Goal: Transaction & Acquisition: Purchase product/service

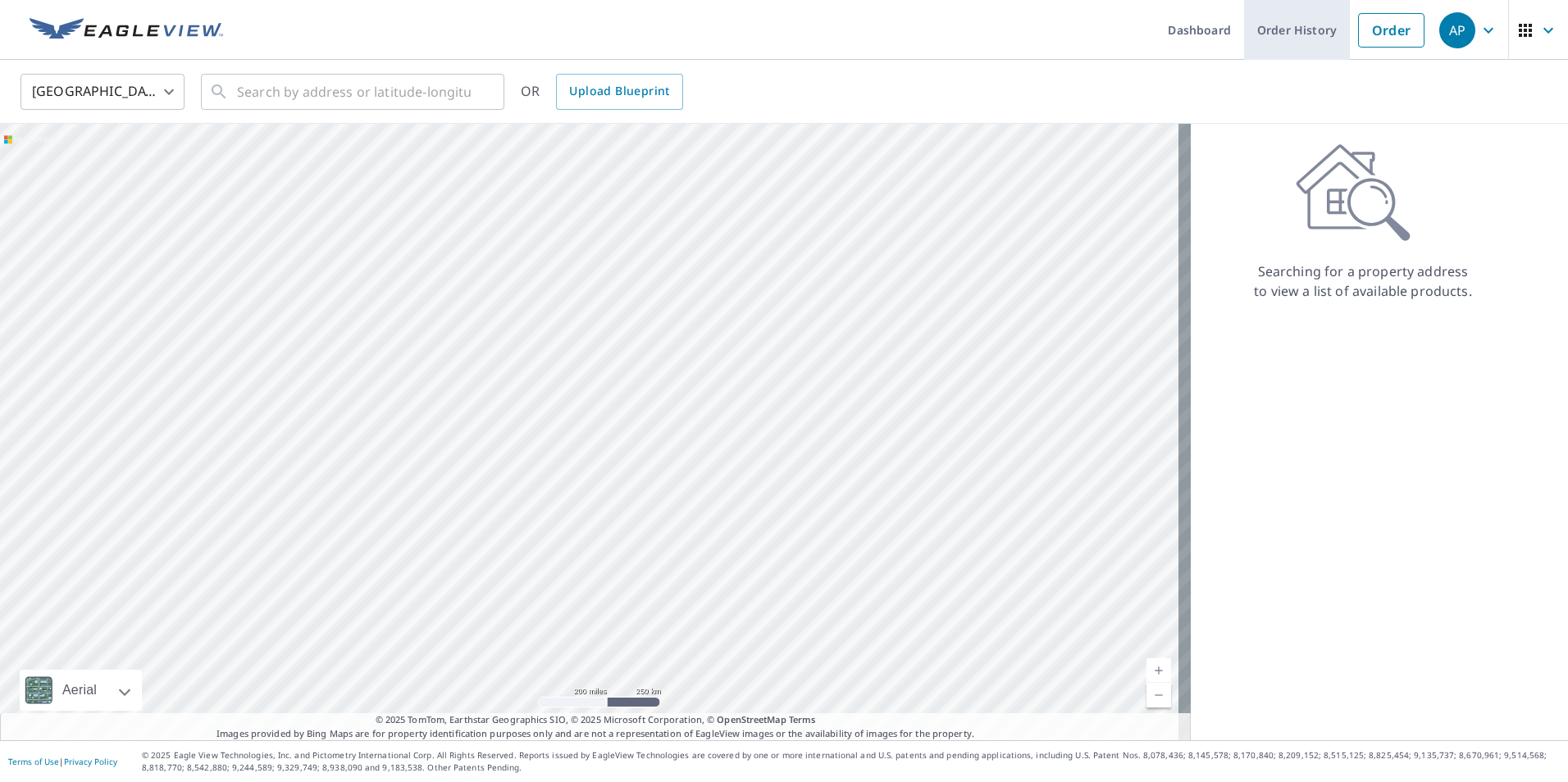
click at [1309, 34] on link "Order History" at bounding box center [1297, 30] width 105 height 60
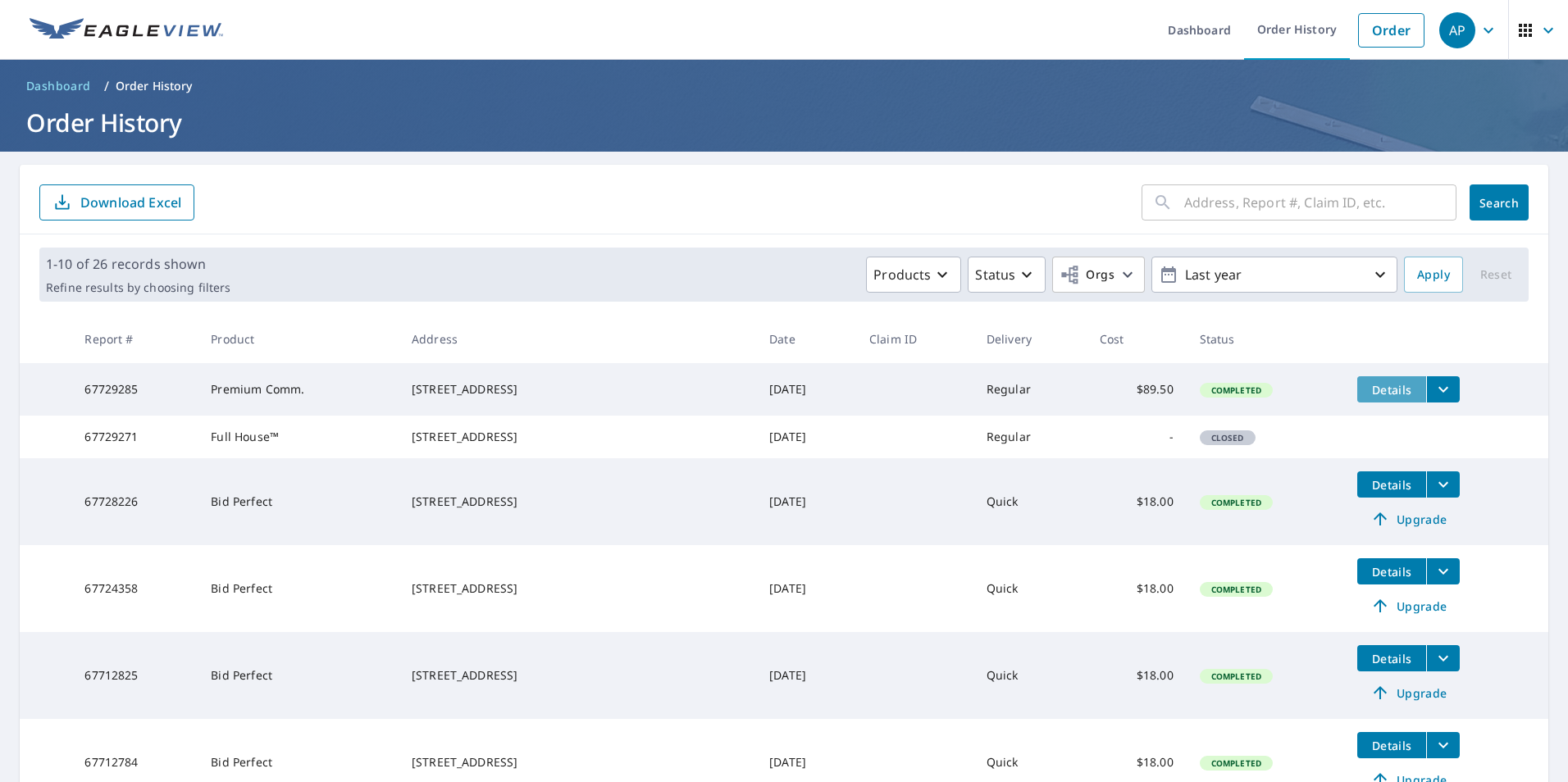
click at [1367, 393] on span "Details" at bounding box center [1391, 389] width 49 height 16
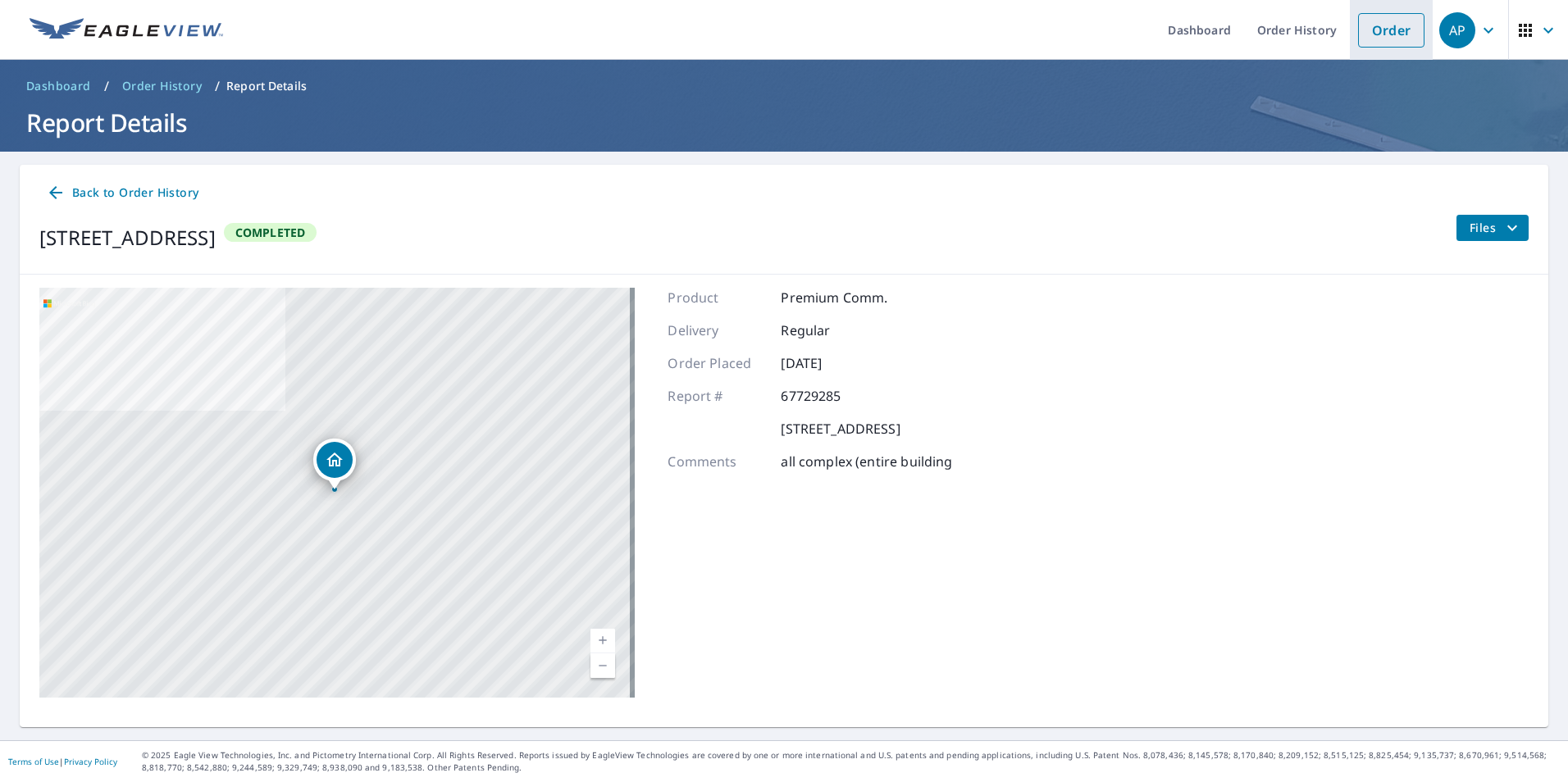
click at [1389, 46] on link "Order" at bounding box center [1391, 30] width 67 height 34
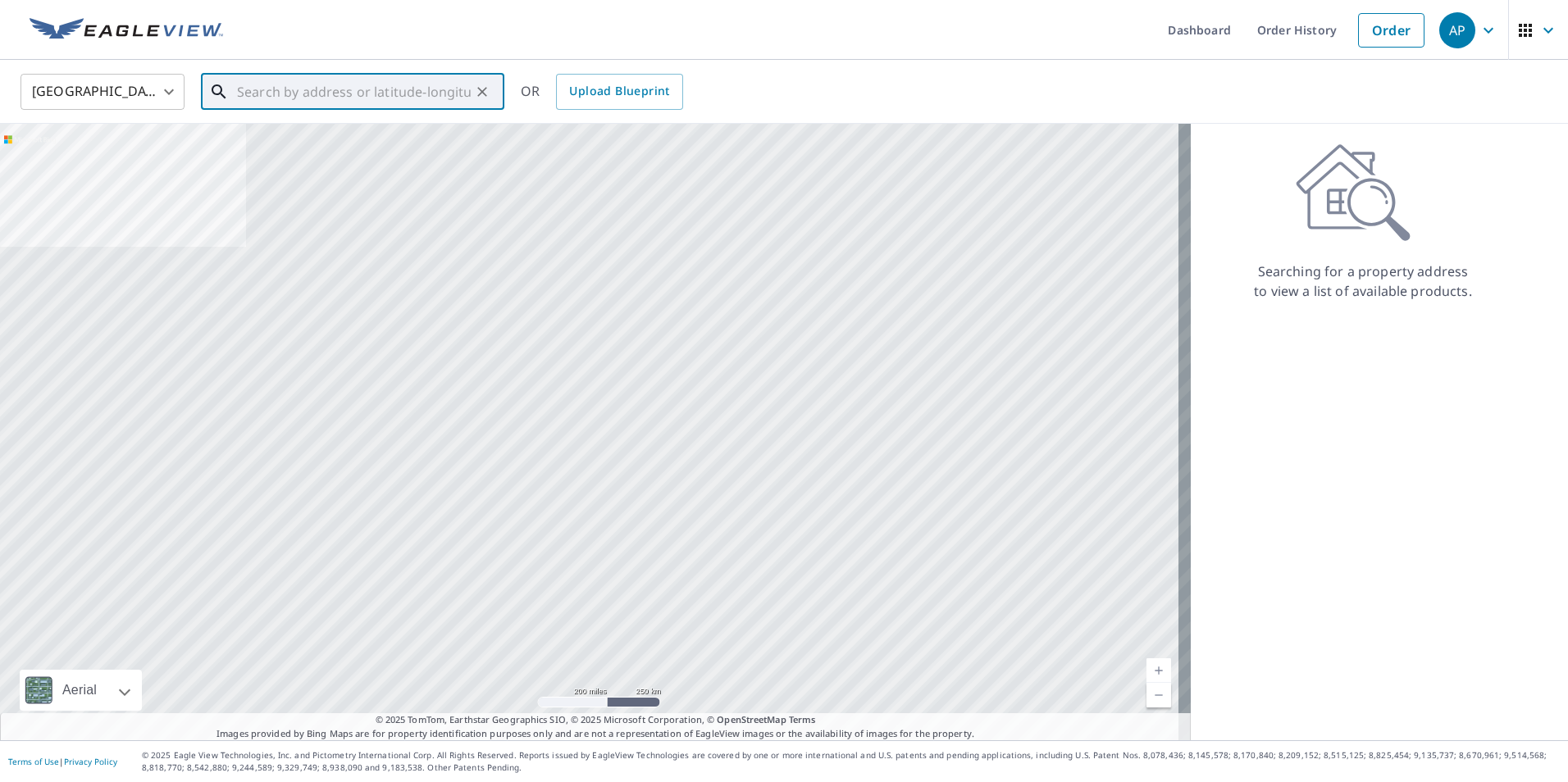
click at [352, 88] on input "text" at bounding box center [353, 92] width 234 height 46
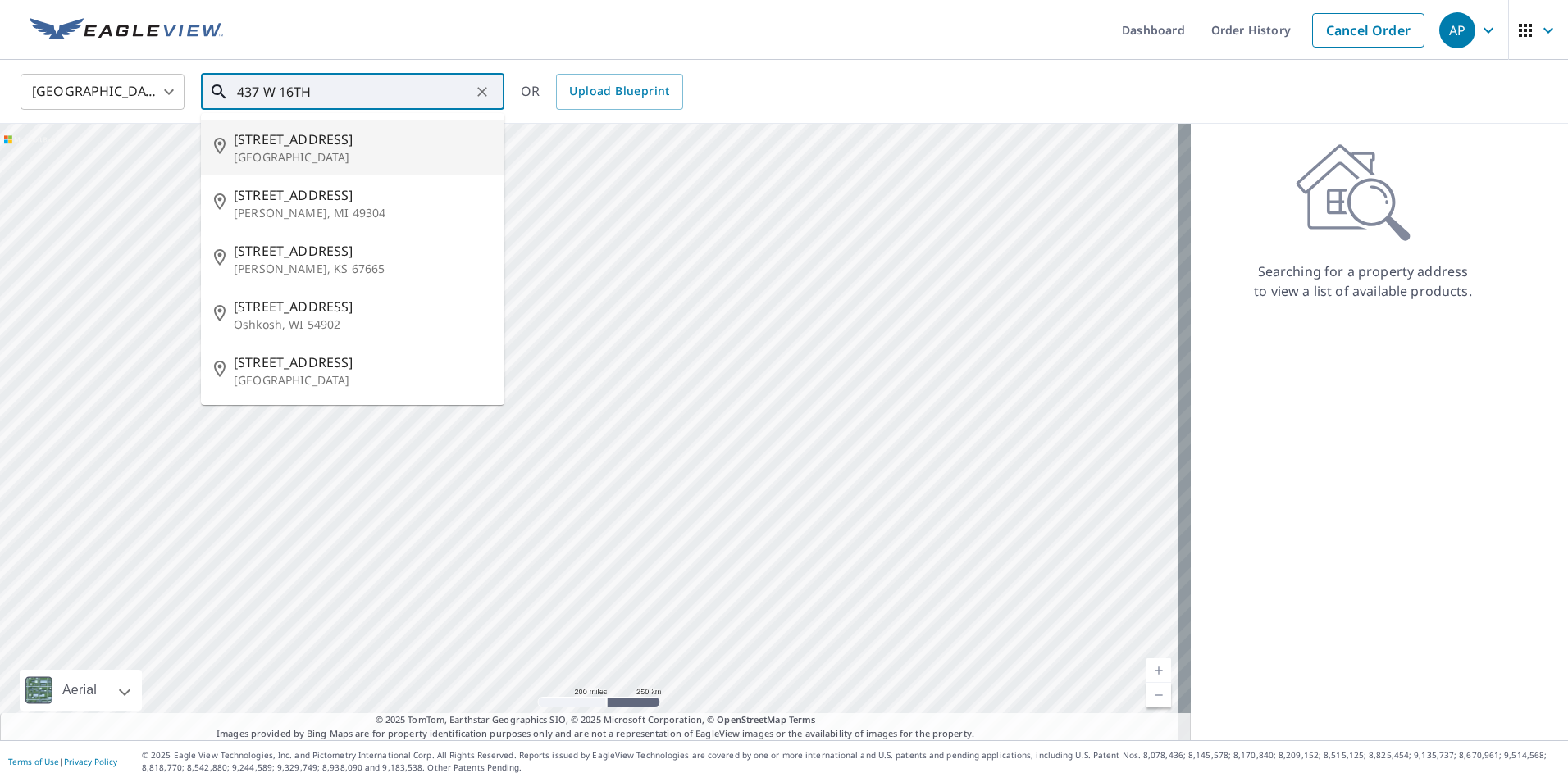
click at [301, 147] on span "[STREET_ADDRESS]" at bounding box center [362, 139] width 258 height 19
type input "[STREET_ADDRESS]"
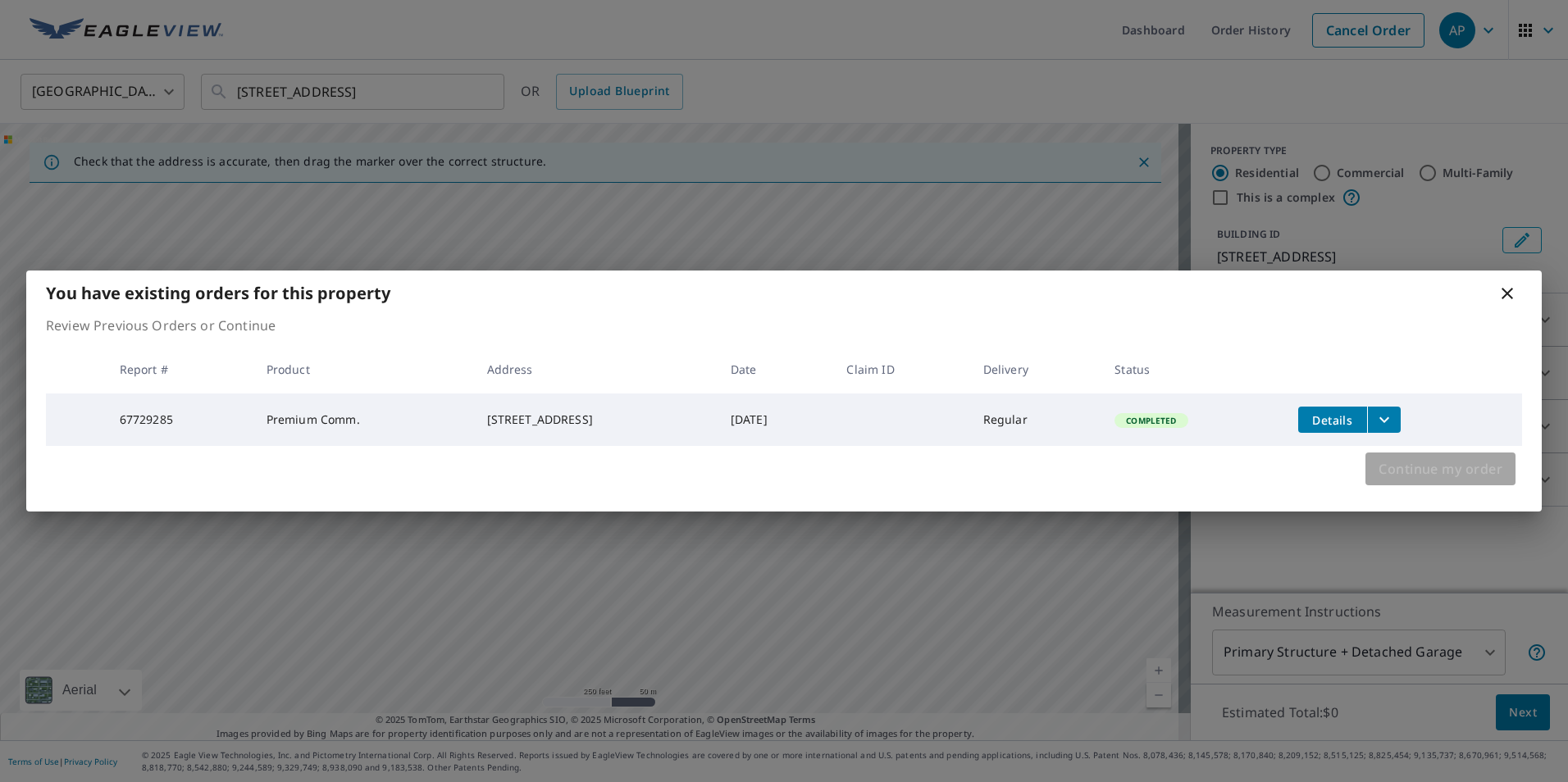
click at [1445, 479] on span "Continue my order" at bounding box center [1440, 469] width 124 height 23
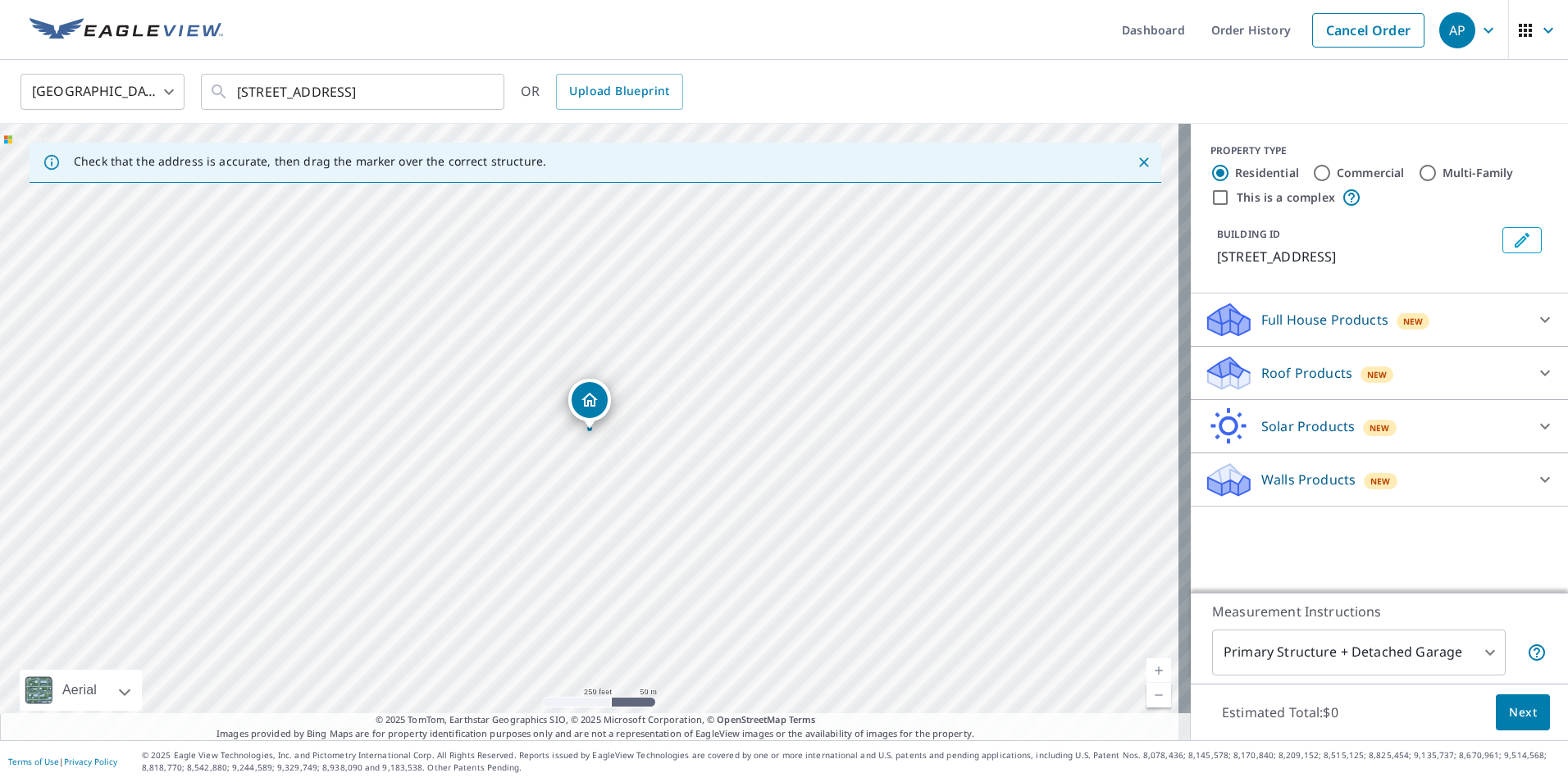
click at [1285, 481] on p "Walls Products" at bounding box center [1308, 479] width 94 height 19
click at [1311, 376] on p "Roof Products" at bounding box center [1306, 373] width 91 height 19
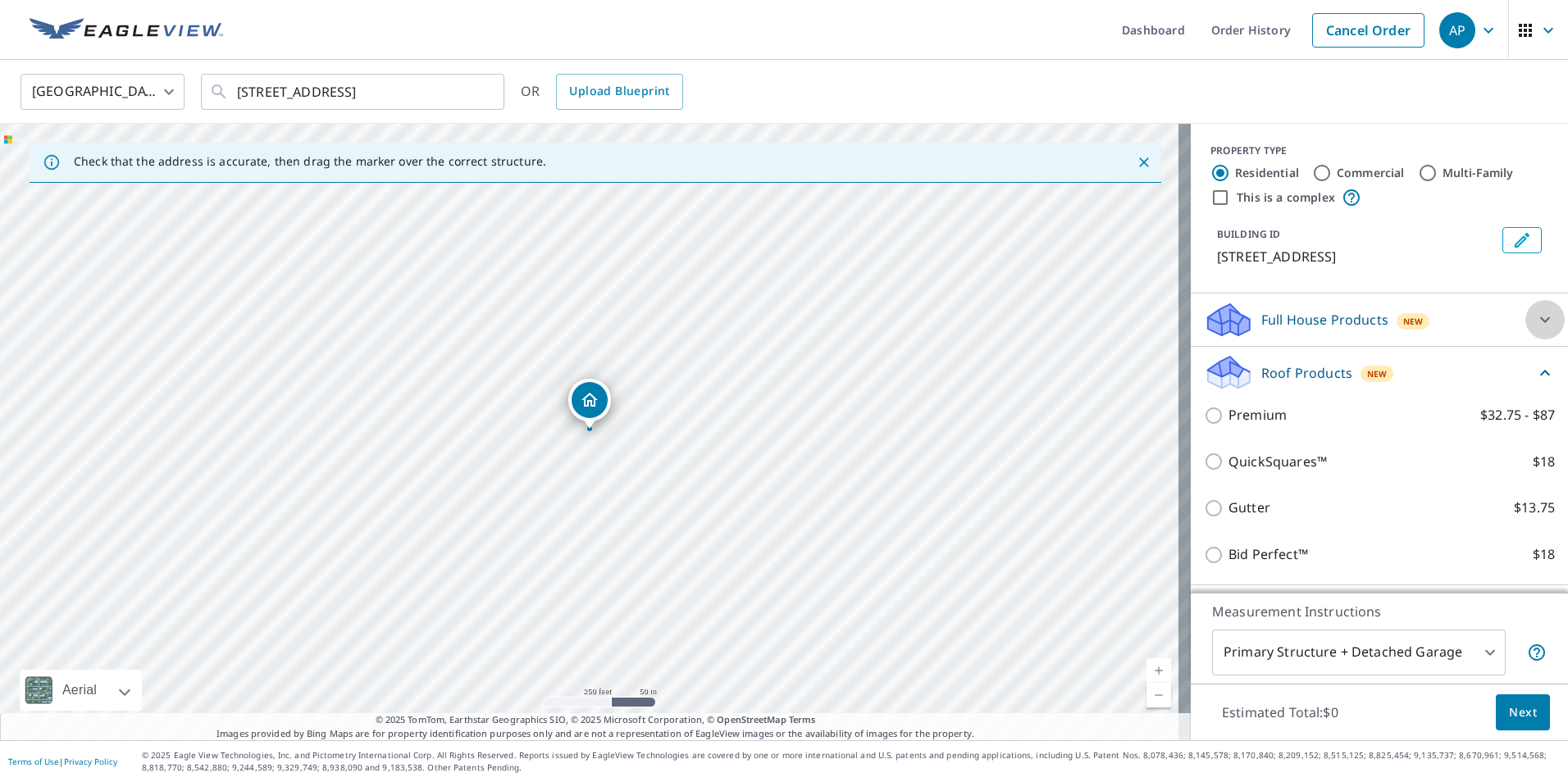
click at [1535, 320] on icon at bounding box center [1544, 319] width 19 height 19
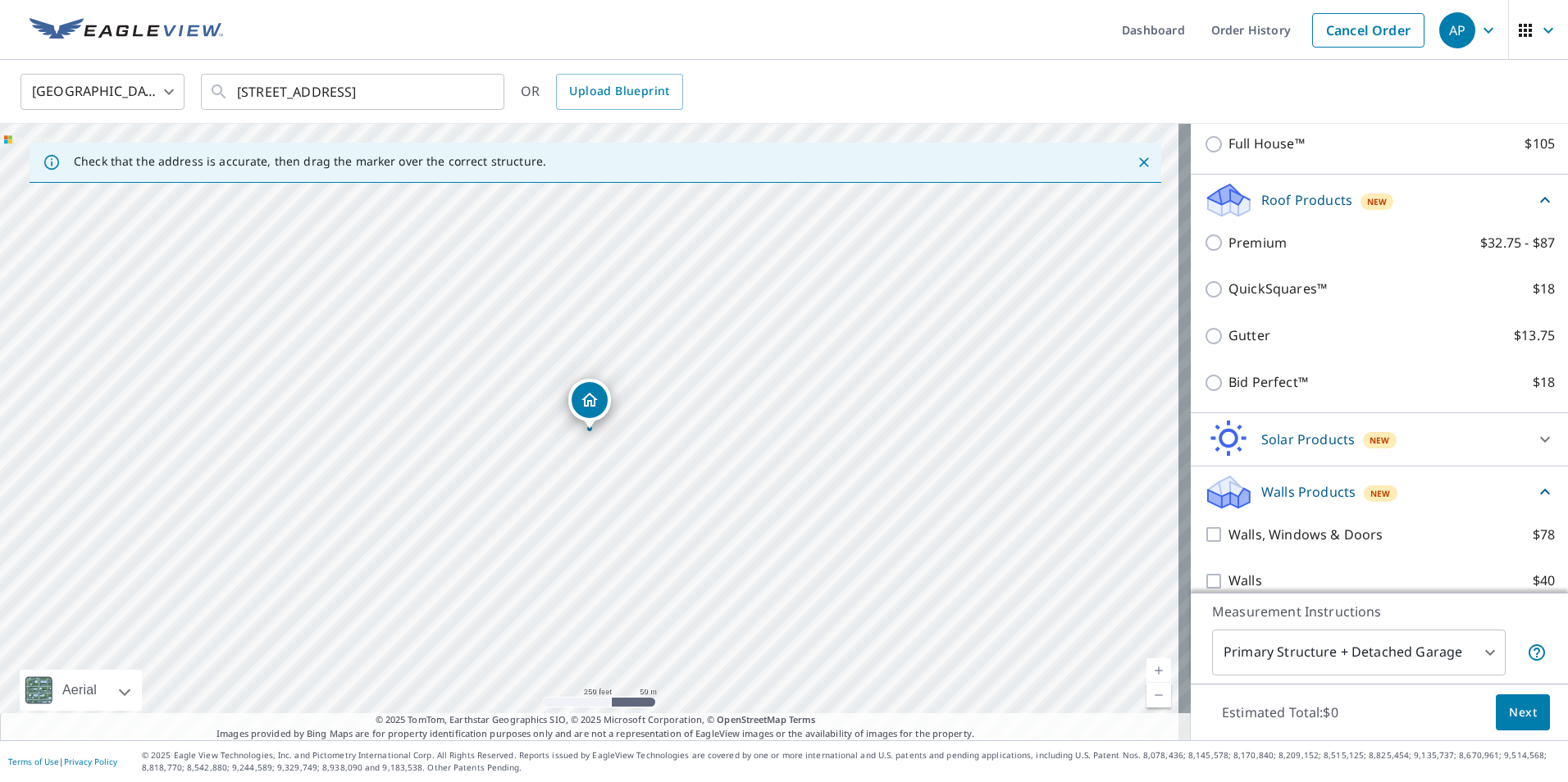
scroll to position [230, 0]
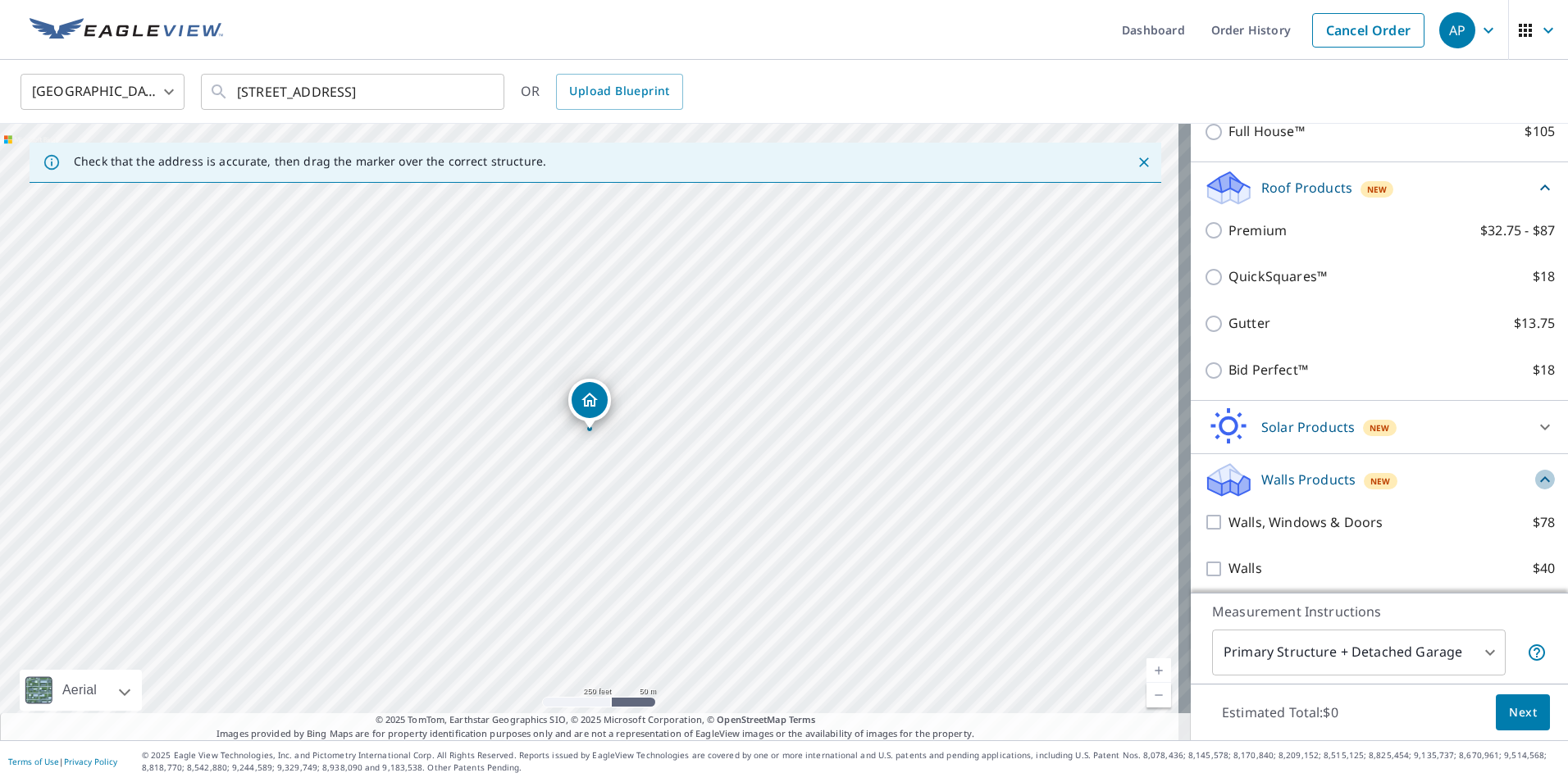
click at [1535, 472] on icon at bounding box center [1544, 479] width 19 height 19
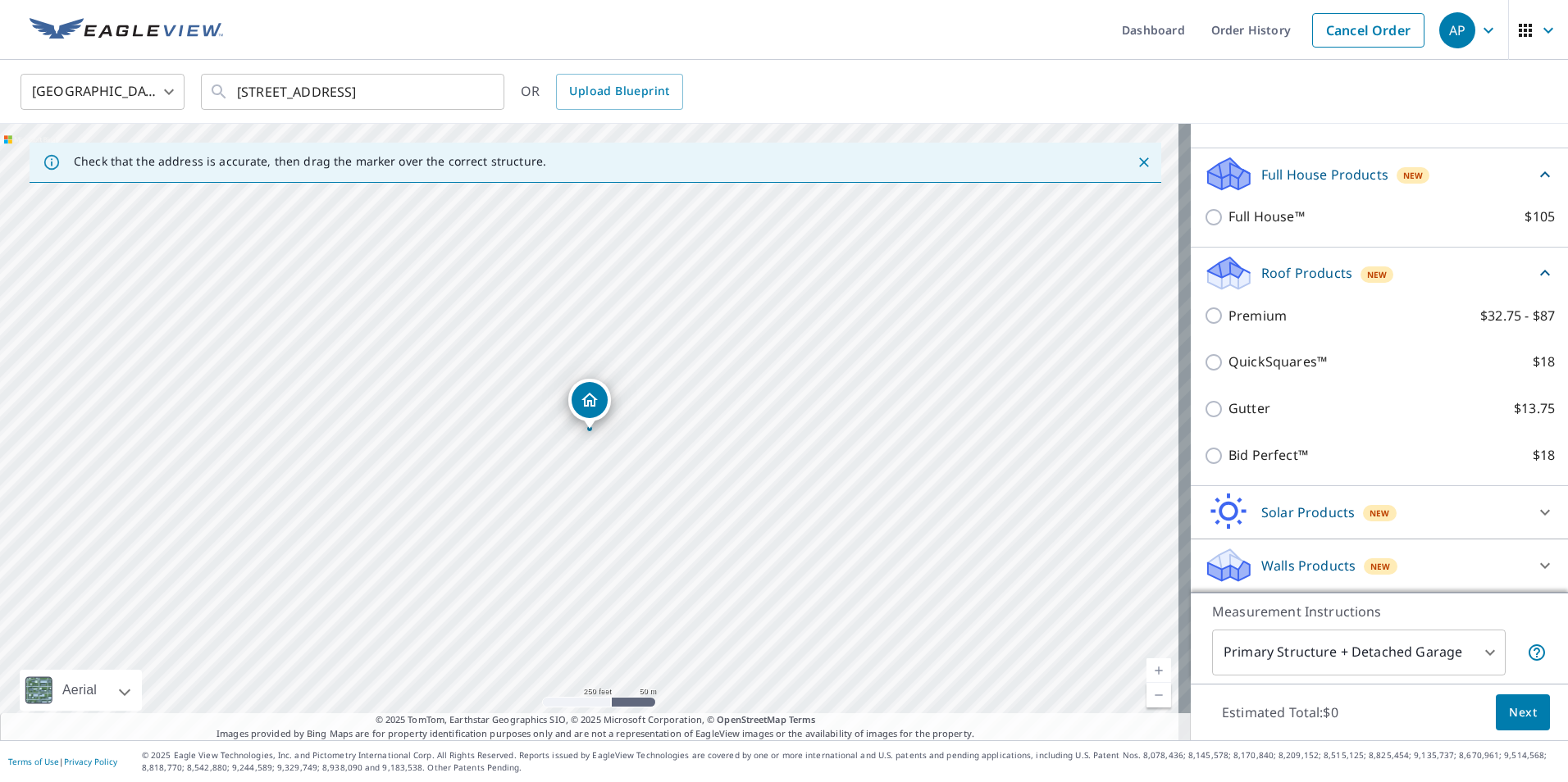
click at [1535, 558] on icon at bounding box center [1544, 565] width 19 height 19
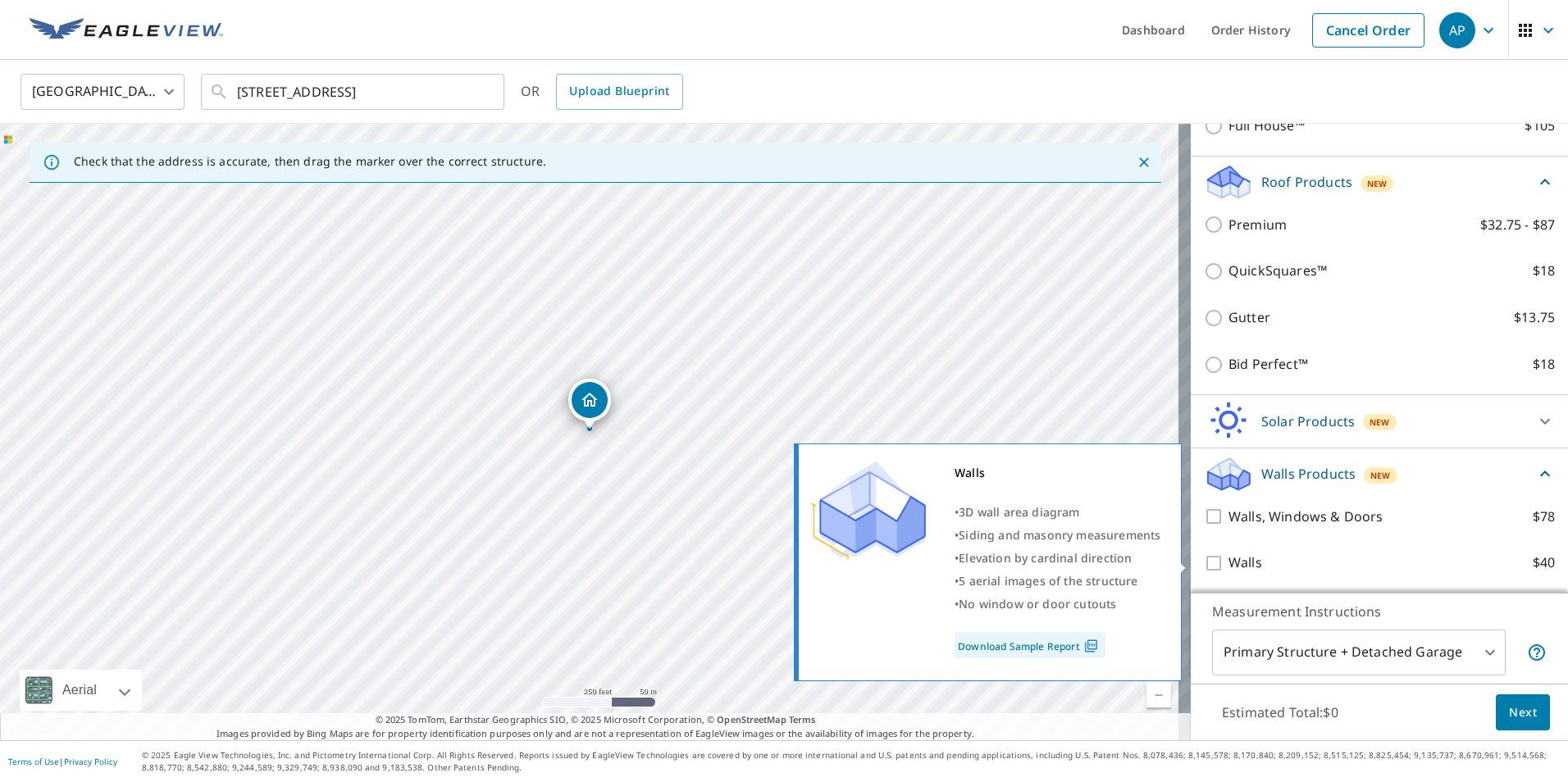
scroll to position [237, 0]
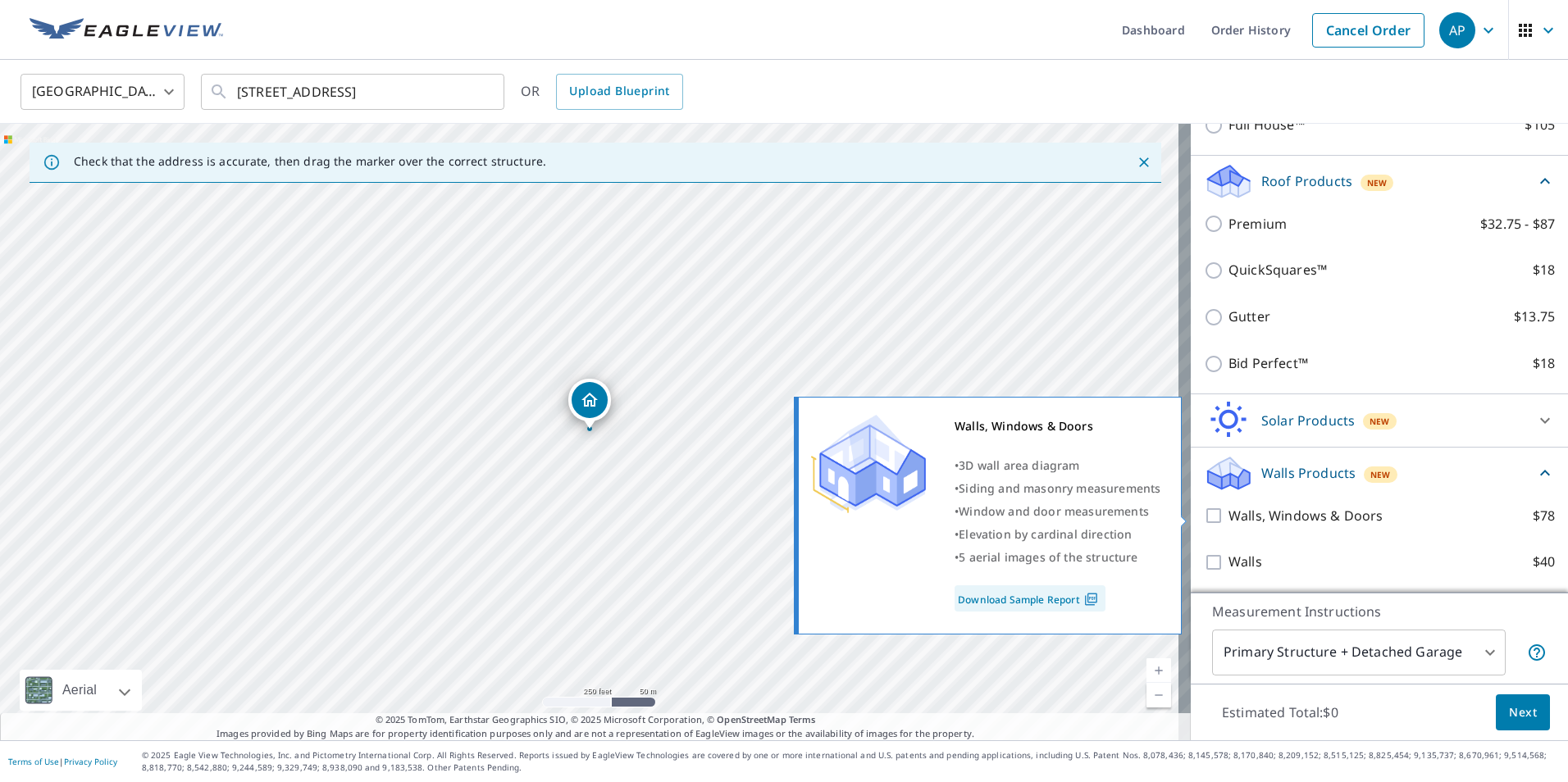
click at [1208, 519] on input "Walls, Windows & Doors $78" at bounding box center [1216, 515] width 25 height 19
checkbox input "true"
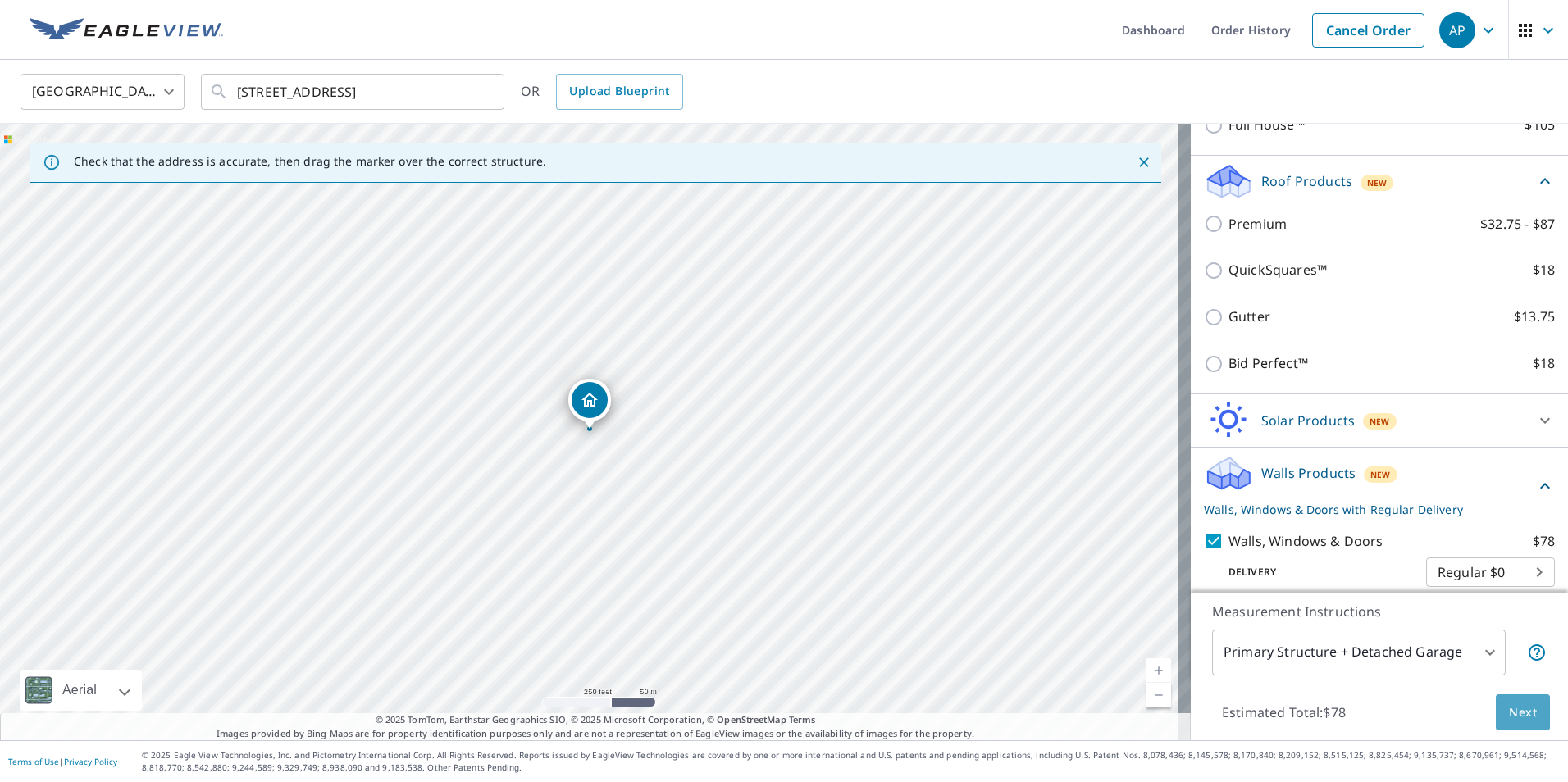
click at [1510, 719] on span "Next" at bounding box center [1523, 713] width 28 height 20
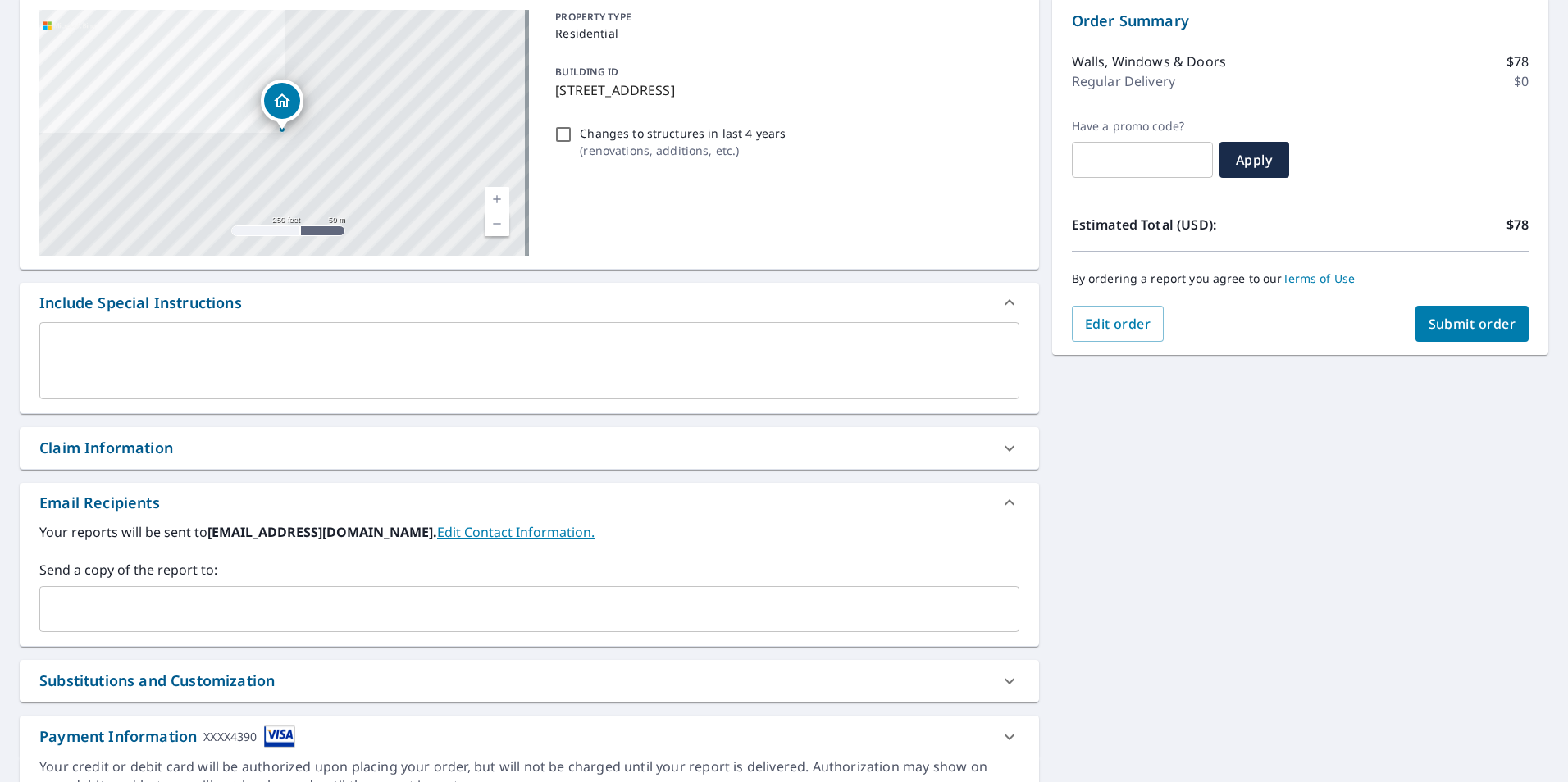
scroll to position [246, 0]
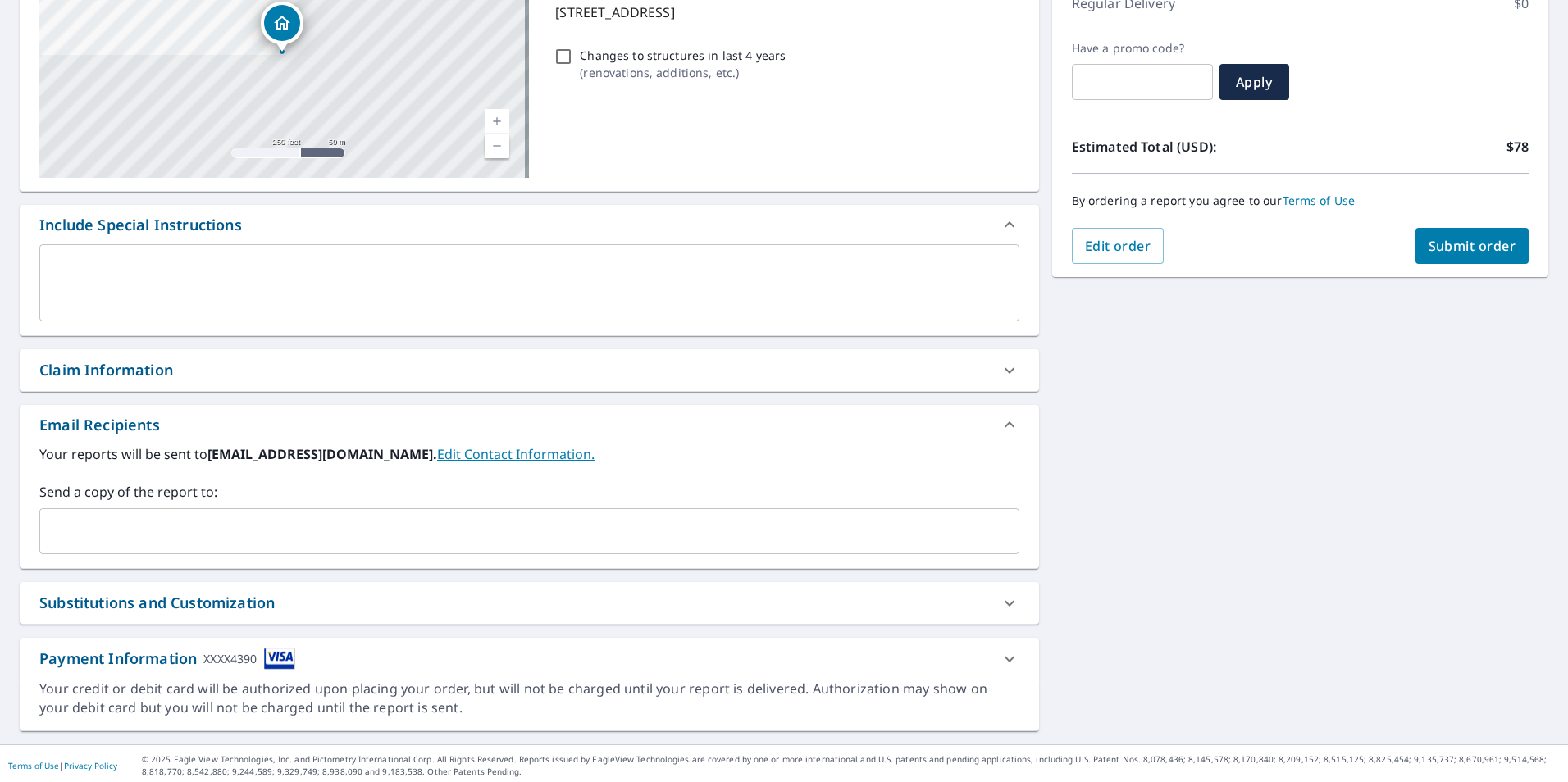
click at [1462, 246] on span "Submit order" at bounding box center [1472, 246] width 88 height 18
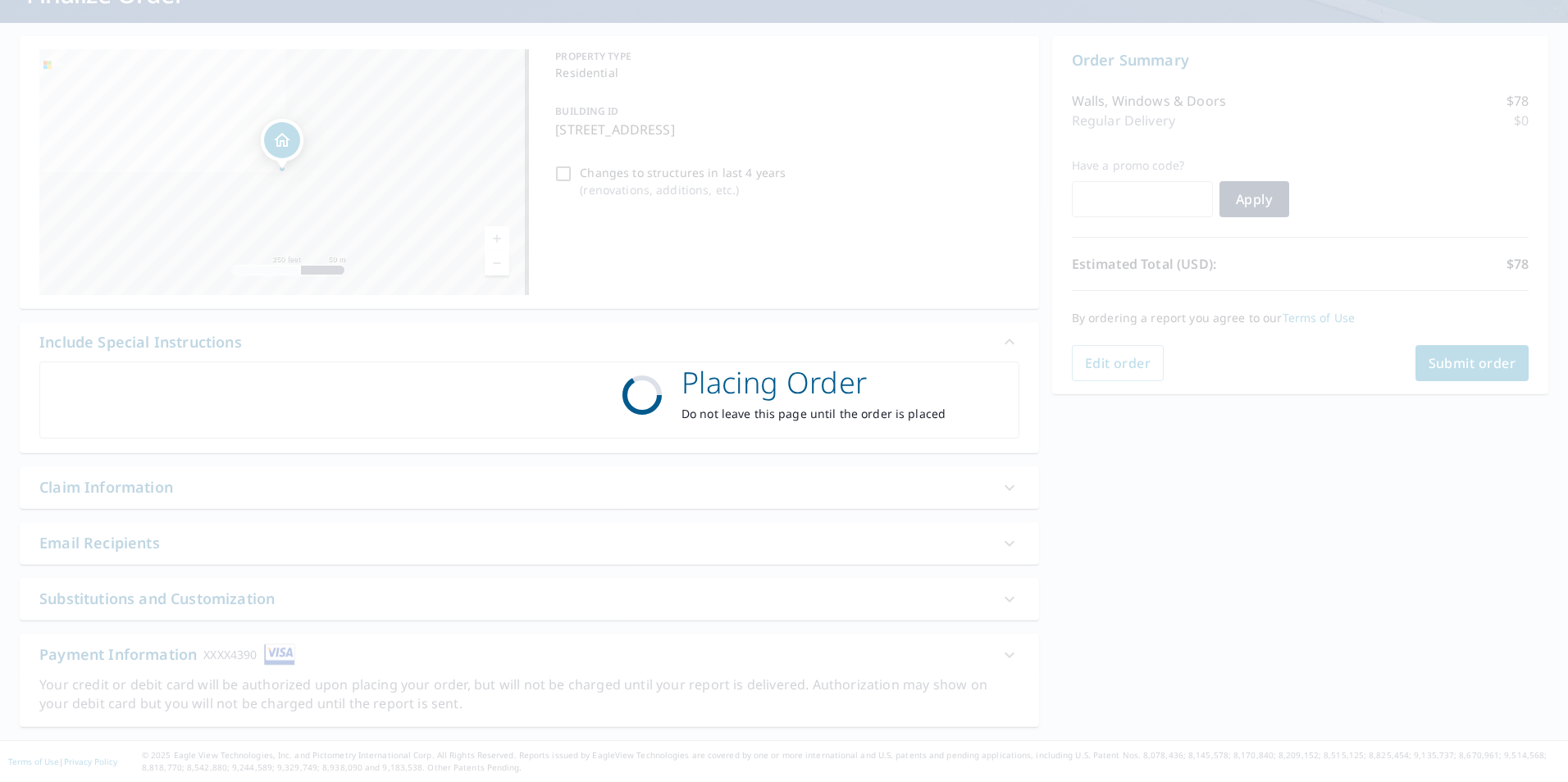
scroll to position [128, 0]
